Goal: Task Accomplishment & Management: Use online tool/utility

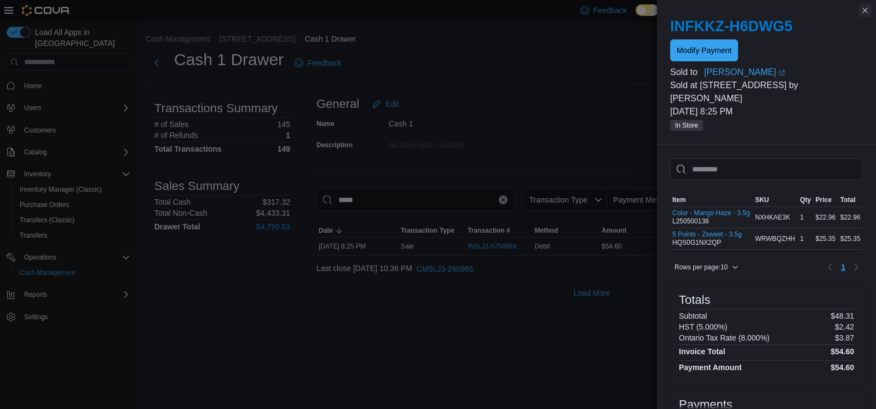
click at [861, 9] on button "Close this dialog" at bounding box center [865, 10] width 13 height 13
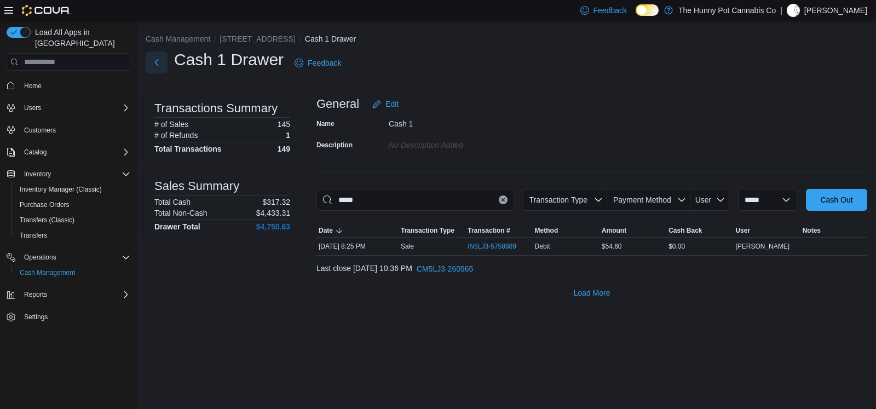
click at [153, 64] on button "Next" at bounding box center [157, 62] width 22 height 22
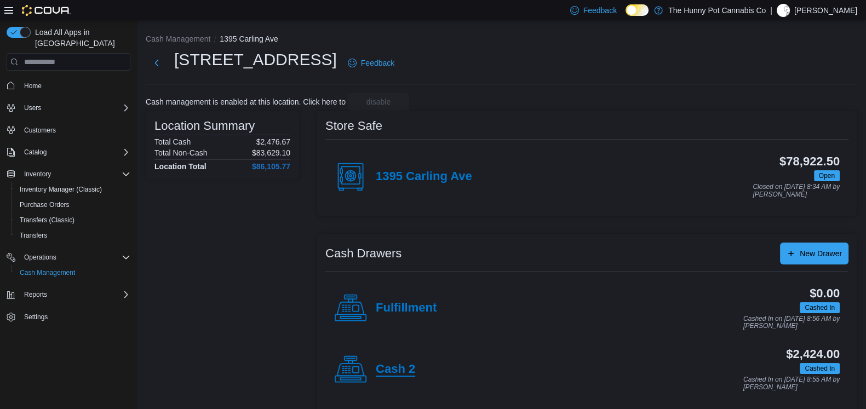
click at [404, 364] on h4 "Cash 2" at bounding box center [395, 369] width 39 height 14
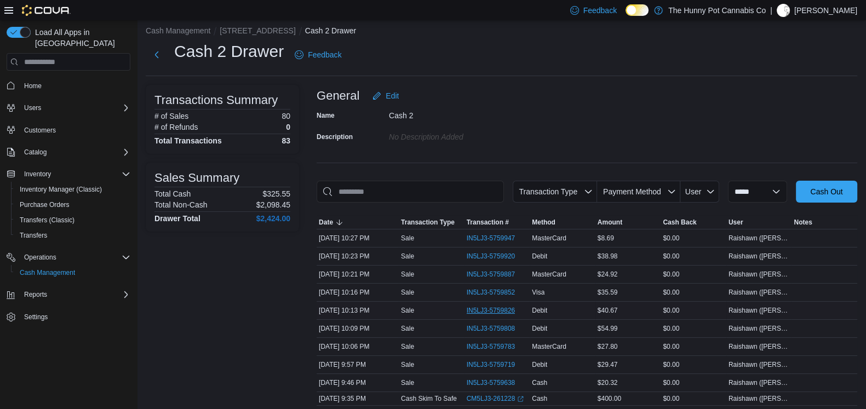
scroll to position [19, 0]
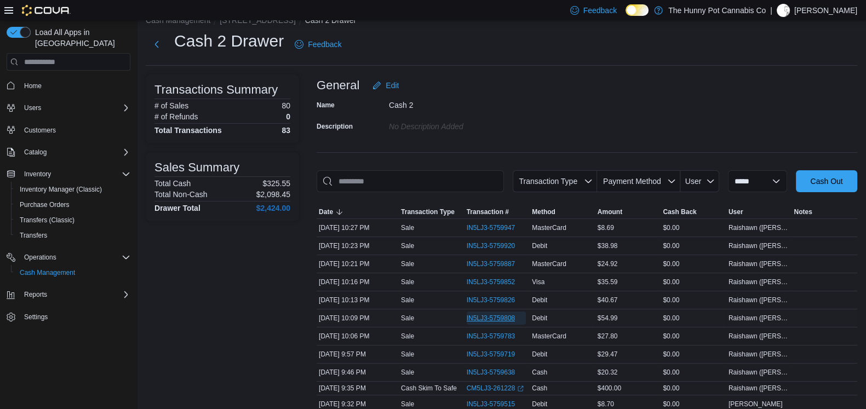
click at [479, 315] on span "IN5LJ3-5759808" at bounding box center [490, 318] width 49 height 9
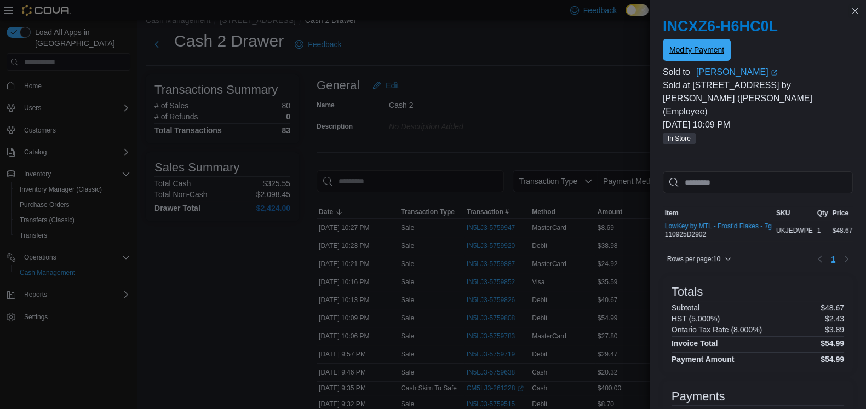
click at [678, 53] on span "Modify Payment" at bounding box center [696, 49] width 55 height 11
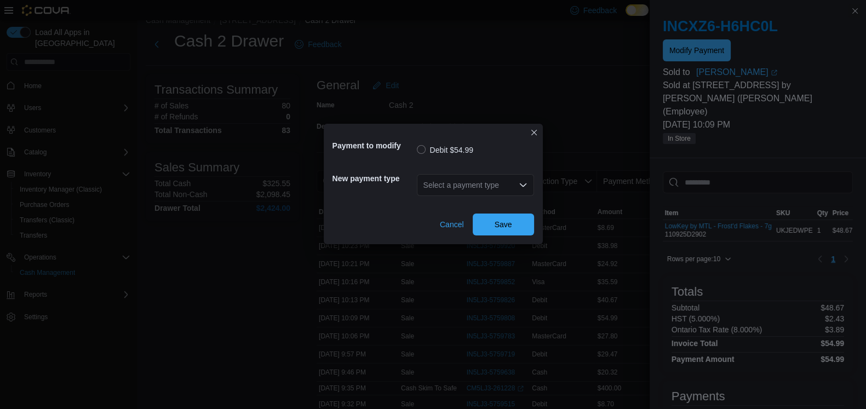
click at [513, 153] on div "Debit $54.99" at bounding box center [475, 149] width 117 height 13
click at [510, 180] on div "Select a payment type" at bounding box center [475, 185] width 117 height 22
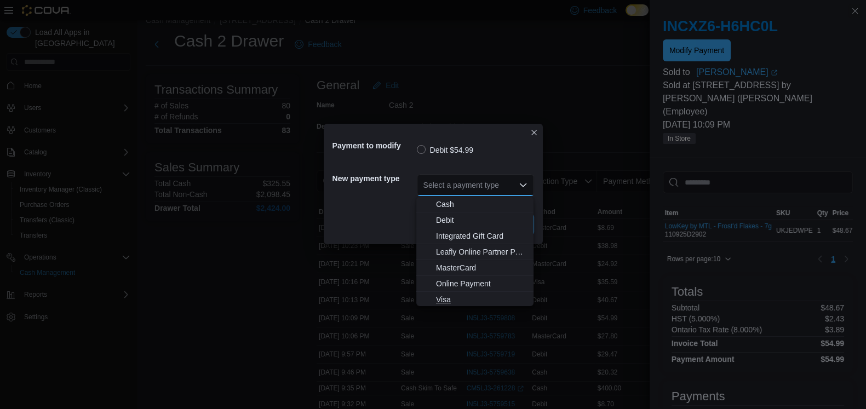
click at [446, 303] on span "Visa" at bounding box center [481, 299] width 91 height 11
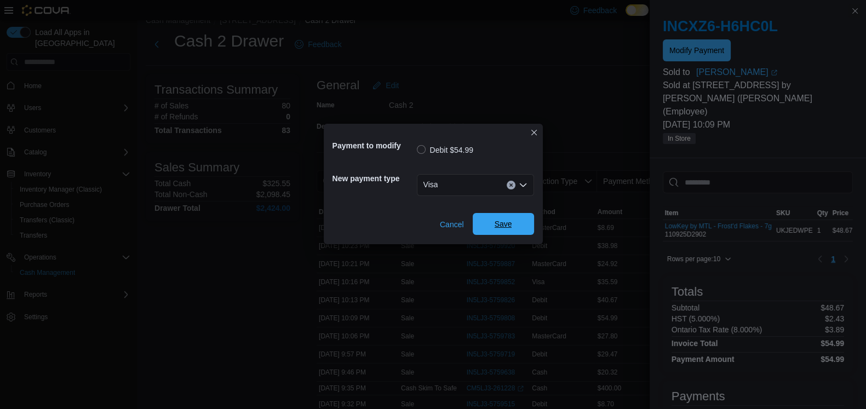
click at [508, 228] on span "Save" at bounding box center [503, 223] width 18 height 11
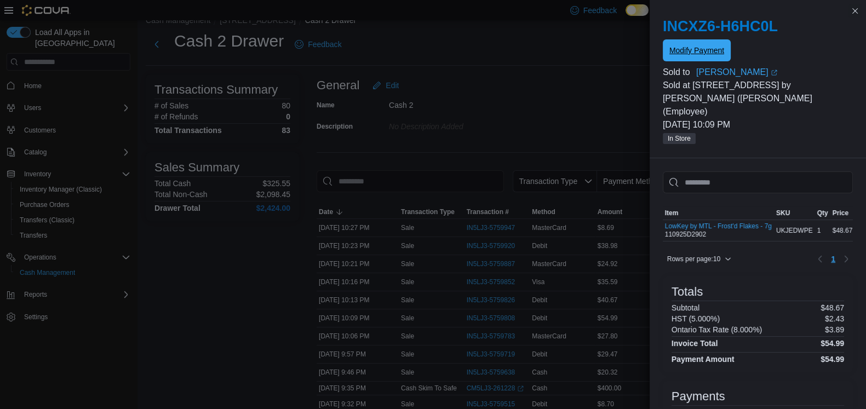
scroll to position [72, 0]
